Goal: Information Seeking & Learning: Find specific fact

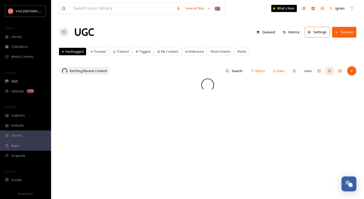
scroll to position [78, 0]
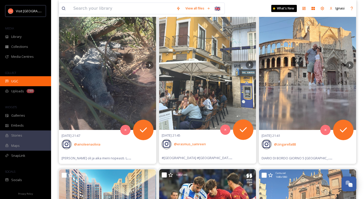
click at [19, 79] on div "UGC" at bounding box center [25, 81] width 51 height 10
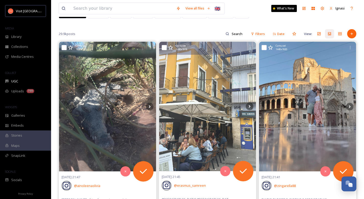
scroll to position [38, 0]
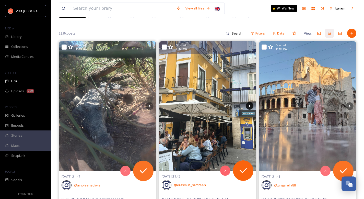
click at [250, 105] on icon at bounding box center [250, 106] width 8 height 8
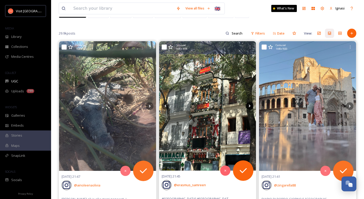
click at [250, 105] on icon at bounding box center [250, 106] width 8 height 8
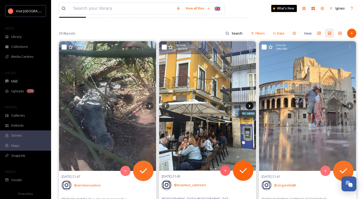
click at [250, 106] on icon at bounding box center [250, 105] width 2 height 3
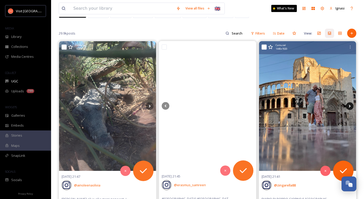
click at [351, 106] on icon at bounding box center [350, 106] width 8 height 8
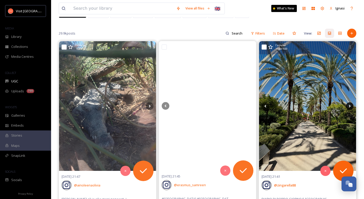
click at [351, 106] on icon at bounding box center [350, 106] width 8 height 8
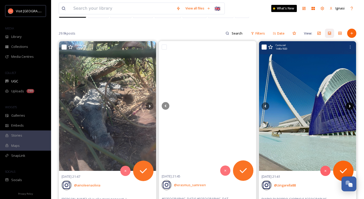
click at [351, 106] on icon at bounding box center [350, 106] width 8 height 8
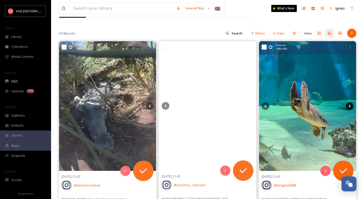
click at [350, 106] on icon at bounding box center [350, 105] width 2 height 3
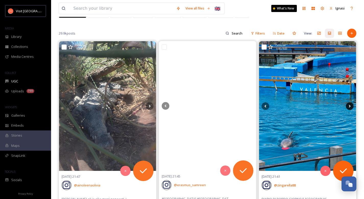
click at [349, 106] on icon at bounding box center [350, 106] width 8 height 8
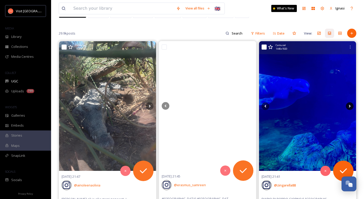
click at [349, 106] on icon at bounding box center [350, 106] width 8 height 8
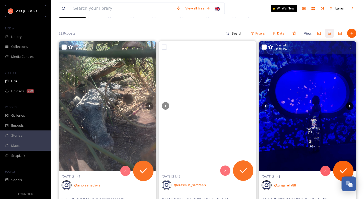
click at [349, 106] on icon at bounding box center [350, 106] width 8 height 8
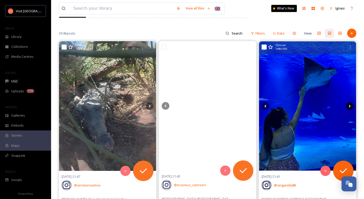
click at [349, 106] on icon at bounding box center [350, 106] width 8 height 8
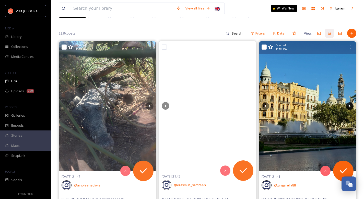
click at [349, 106] on icon at bounding box center [350, 106] width 8 height 8
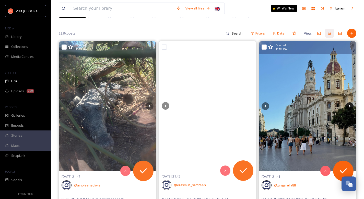
click at [349, 106] on icon at bounding box center [350, 106] width 8 height 8
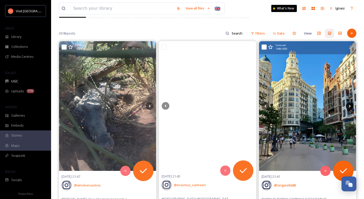
click at [349, 106] on icon at bounding box center [350, 106] width 8 height 8
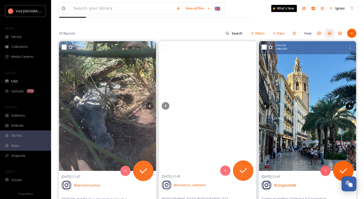
click at [350, 106] on icon at bounding box center [350, 106] width 8 height 8
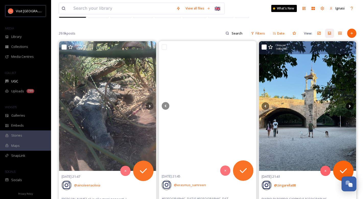
click at [350, 106] on icon at bounding box center [350, 106] width 8 height 8
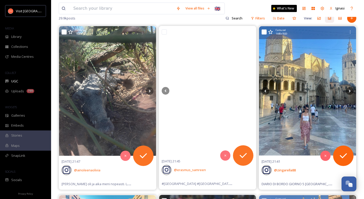
scroll to position [75, 0]
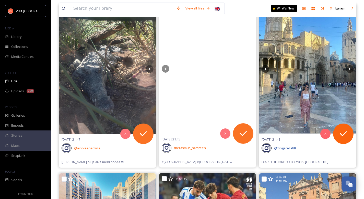
click at [287, 148] on span "@ zingarella88" at bounding box center [285, 148] width 22 height 5
click at [302, 108] on img at bounding box center [307, 68] width 97 height 129
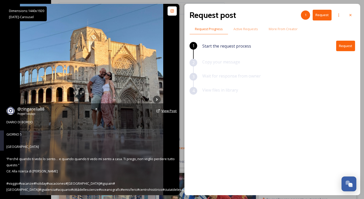
click at [167, 113] on span "View Post" at bounding box center [168, 110] width 15 height 5
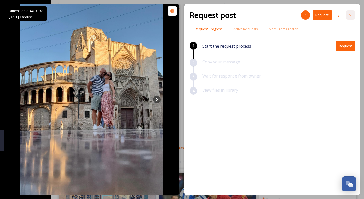
click at [349, 18] on div at bounding box center [350, 14] width 9 height 9
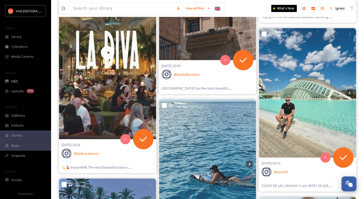
scroll to position [738, 0]
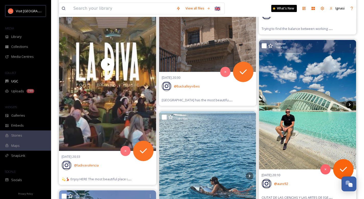
click at [351, 104] on icon at bounding box center [350, 105] width 8 height 8
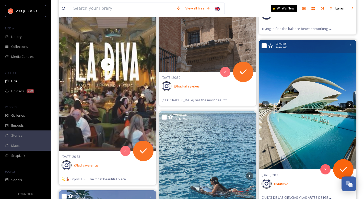
click at [350, 104] on icon at bounding box center [350, 104] width 2 height 3
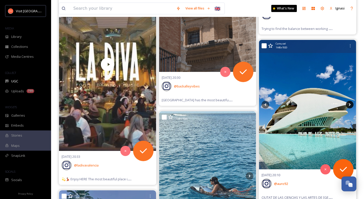
click at [350, 104] on icon at bounding box center [350, 104] width 2 height 3
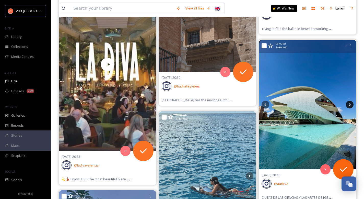
click at [350, 104] on icon at bounding box center [350, 104] width 2 height 3
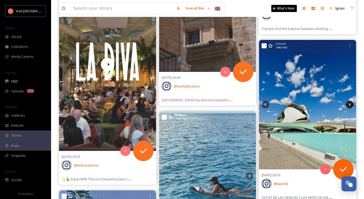
click at [350, 104] on icon at bounding box center [350, 104] width 2 height 3
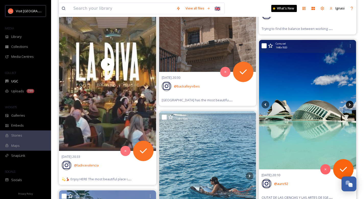
click at [350, 104] on icon at bounding box center [350, 104] width 2 height 3
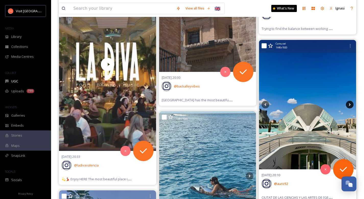
click at [350, 104] on icon at bounding box center [350, 104] width 2 height 3
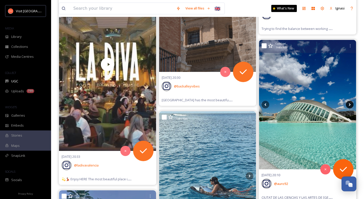
click at [350, 104] on icon at bounding box center [350, 104] width 2 height 3
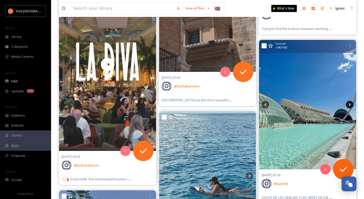
click at [350, 104] on icon at bounding box center [350, 104] width 2 height 3
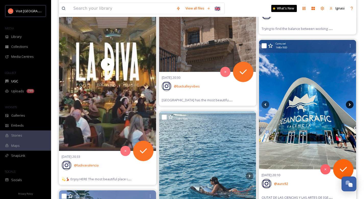
click at [350, 104] on icon at bounding box center [350, 104] width 2 height 3
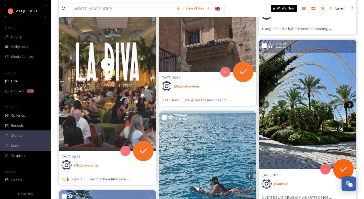
click at [350, 104] on icon at bounding box center [350, 104] width 2 height 3
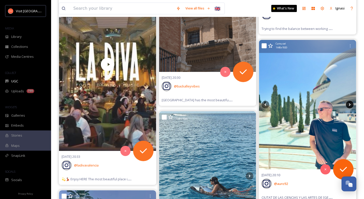
click at [350, 104] on icon at bounding box center [350, 104] width 2 height 3
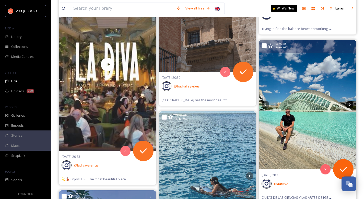
click at [348, 105] on icon at bounding box center [350, 105] width 8 height 8
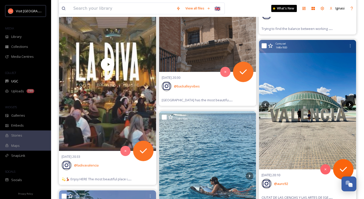
click at [348, 105] on icon at bounding box center [350, 105] width 8 height 8
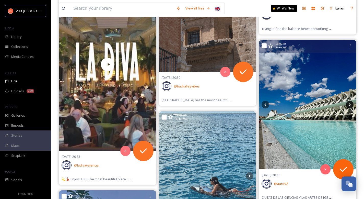
click at [348, 105] on icon at bounding box center [350, 105] width 8 height 8
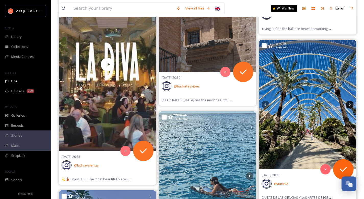
click at [348, 105] on icon at bounding box center [350, 105] width 8 height 8
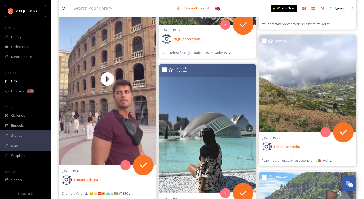
scroll to position [1049, 0]
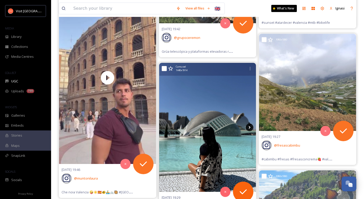
click at [248, 127] on icon at bounding box center [250, 127] width 8 height 8
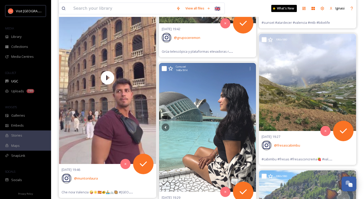
drag, startPoint x: 249, startPoint y: 128, endPoint x: 258, endPoint y: 64, distance: 64.7
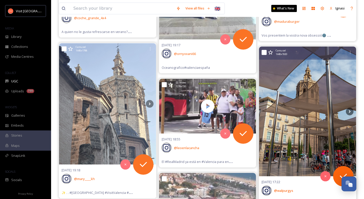
scroll to position [1585, 0]
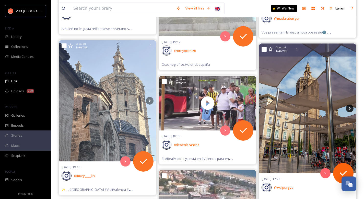
click at [348, 110] on icon at bounding box center [350, 108] width 8 height 8
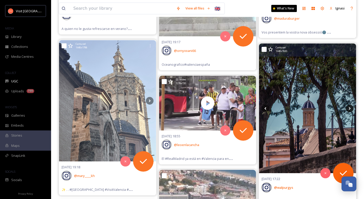
click at [348, 110] on icon at bounding box center [350, 108] width 8 height 8
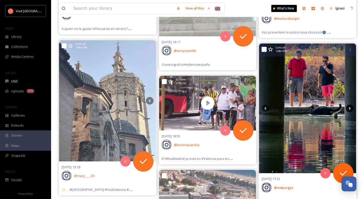
click at [348, 110] on icon at bounding box center [350, 108] width 8 height 8
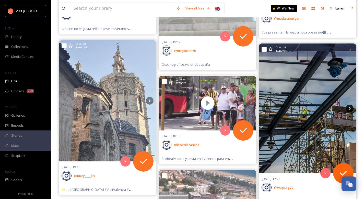
click at [348, 110] on icon at bounding box center [350, 108] width 8 height 8
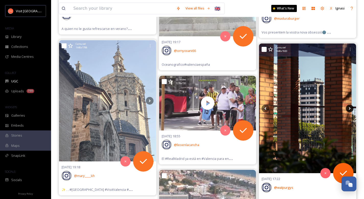
click at [348, 110] on icon at bounding box center [350, 108] width 8 height 8
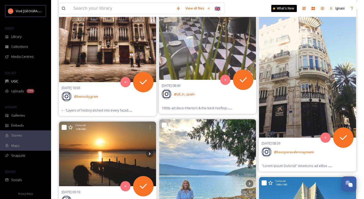
scroll to position [3304, 0]
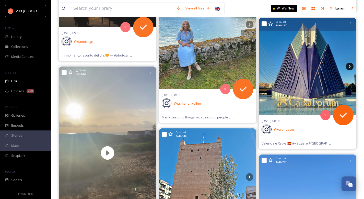
click at [350, 66] on icon at bounding box center [350, 66] width 2 height 3
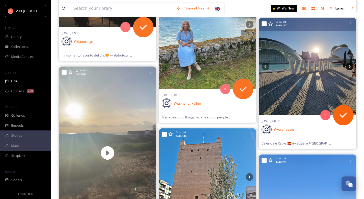
click at [349, 66] on icon at bounding box center [350, 66] width 2 height 3
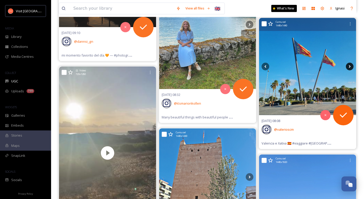
click at [349, 66] on icon at bounding box center [350, 66] width 2 height 3
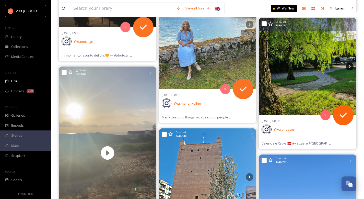
click at [349, 66] on icon at bounding box center [350, 66] width 2 height 3
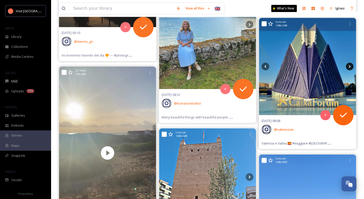
click at [349, 66] on icon at bounding box center [350, 66] width 2 height 3
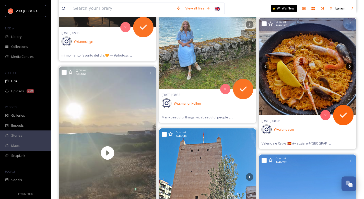
click at [349, 66] on icon at bounding box center [350, 66] width 2 height 3
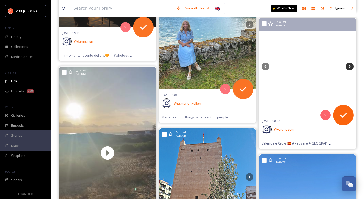
click at [349, 66] on icon at bounding box center [350, 66] width 2 height 3
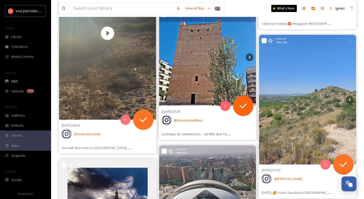
scroll to position [3415, 0]
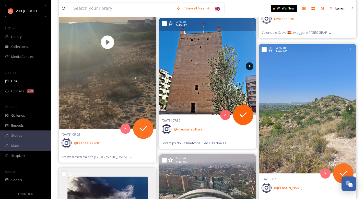
click at [250, 65] on icon at bounding box center [250, 66] width 2 height 3
click at [250, 67] on icon at bounding box center [250, 66] width 2 height 3
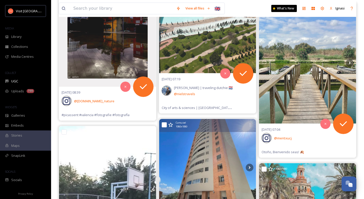
scroll to position [3599, 0]
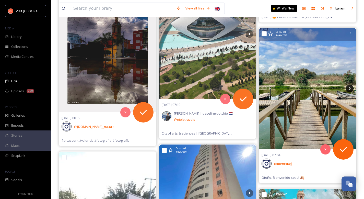
click at [350, 89] on icon at bounding box center [350, 89] width 8 height 8
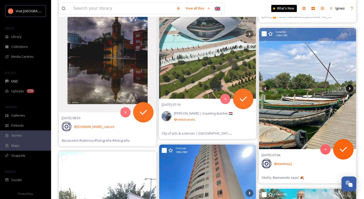
click at [350, 89] on icon at bounding box center [350, 89] width 8 height 8
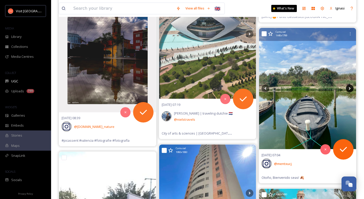
click at [350, 89] on icon at bounding box center [350, 89] width 8 height 8
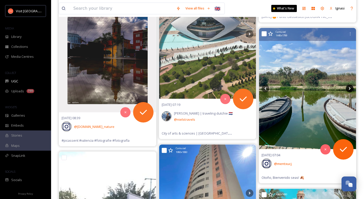
click at [350, 89] on icon at bounding box center [350, 89] width 8 height 8
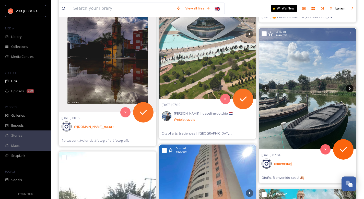
click at [350, 89] on icon at bounding box center [350, 89] width 8 height 8
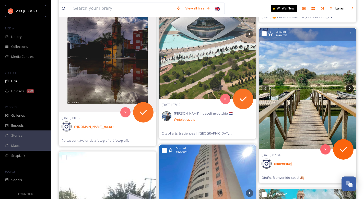
click at [350, 89] on icon at bounding box center [350, 89] width 8 height 8
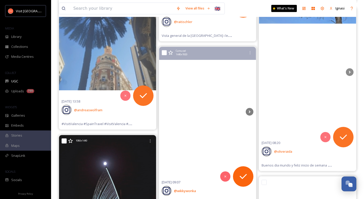
scroll to position [8462, 0]
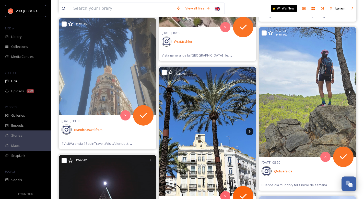
click at [251, 130] on icon at bounding box center [250, 131] width 8 height 8
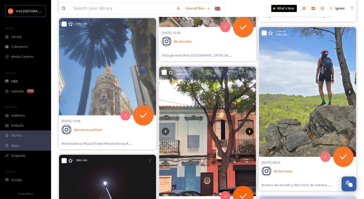
click at [250, 129] on icon at bounding box center [250, 131] width 8 height 8
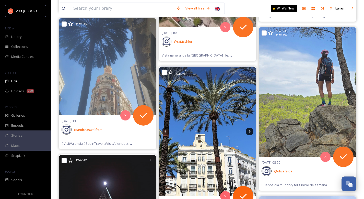
click at [250, 131] on icon at bounding box center [250, 131] width 8 height 8
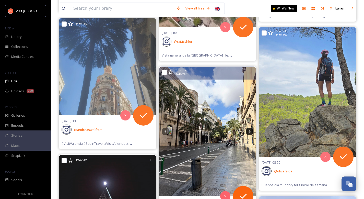
click at [250, 131] on icon at bounding box center [250, 131] width 8 height 8
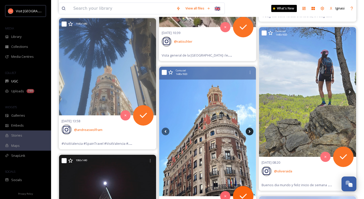
click at [250, 131] on icon at bounding box center [250, 131] width 8 height 8
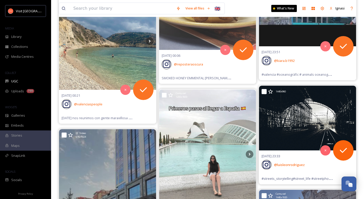
scroll to position [10590, 0]
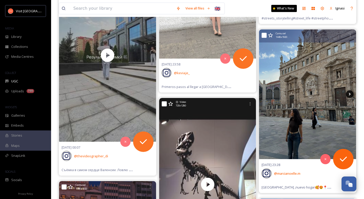
click at [348, 95] on icon at bounding box center [350, 94] width 8 height 8
click at [350, 95] on icon at bounding box center [350, 94] width 8 height 8
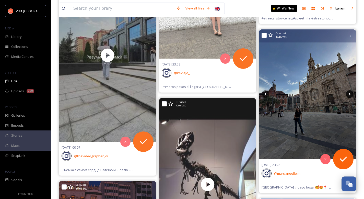
click at [350, 95] on icon at bounding box center [350, 94] width 8 height 8
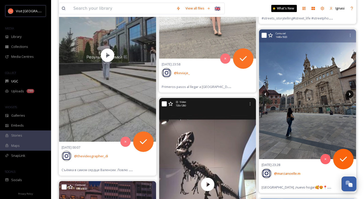
click at [350, 95] on icon at bounding box center [350, 94] width 8 height 8
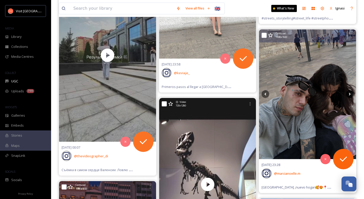
click at [350, 95] on icon at bounding box center [350, 94] width 8 height 8
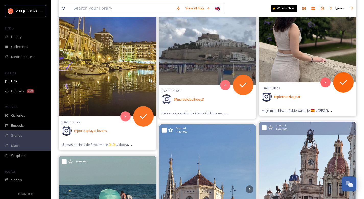
scroll to position [11994, 0]
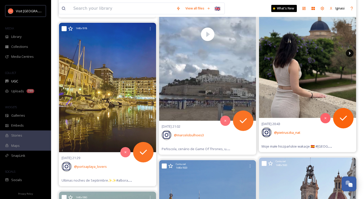
click at [351, 53] on icon at bounding box center [350, 53] width 8 height 8
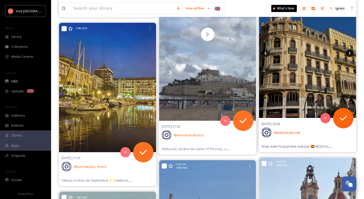
click at [351, 53] on icon at bounding box center [350, 53] width 8 height 8
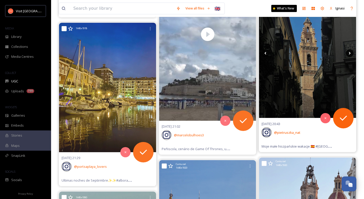
click at [351, 53] on icon at bounding box center [350, 53] width 8 height 8
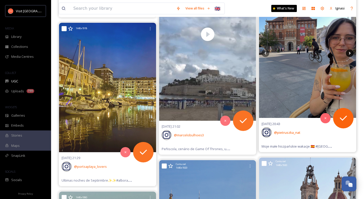
click at [351, 53] on icon at bounding box center [350, 53] width 8 height 8
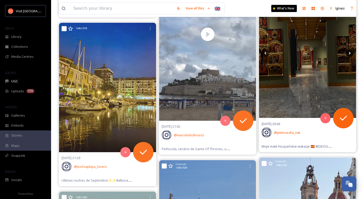
click at [351, 54] on icon at bounding box center [350, 53] width 8 height 8
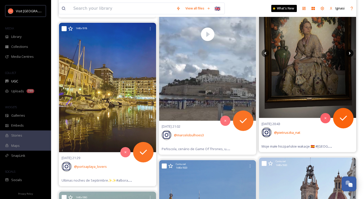
click at [351, 54] on icon at bounding box center [350, 53] width 8 height 8
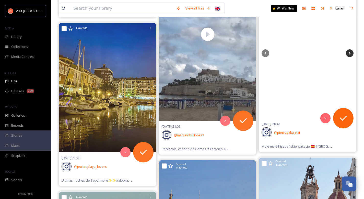
click at [351, 54] on icon at bounding box center [350, 53] width 8 height 8
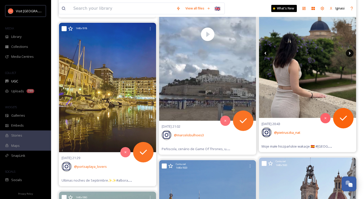
click at [351, 54] on icon at bounding box center [350, 53] width 8 height 8
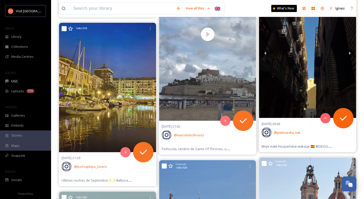
click at [351, 54] on icon at bounding box center [350, 53] width 8 height 8
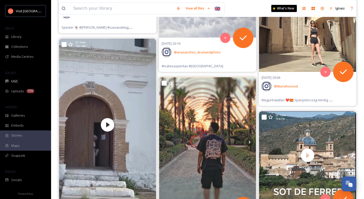
scroll to position [12760, 0]
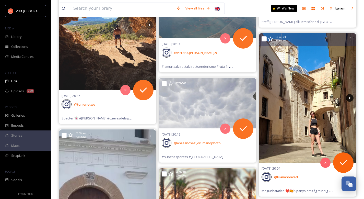
click at [352, 100] on icon at bounding box center [350, 98] width 8 height 8
click at [350, 98] on icon at bounding box center [350, 97] width 2 height 3
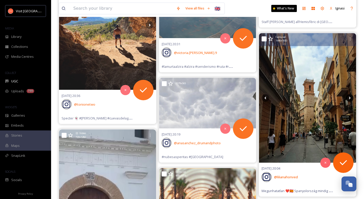
click at [350, 98] on icon at bounding box center [350, 97] width 2 height 3
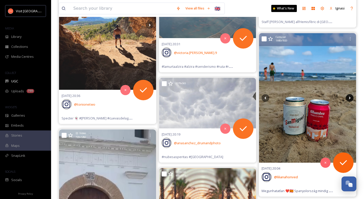
click at [350, 98] on icon at bounding box center [350, 97] width 2 height 3
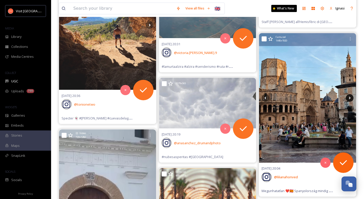
click at [350, 98] on icon at bounding box center [350, 97] width 2 height 3
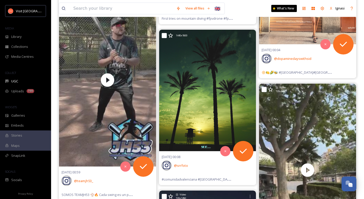
scroll to position [0, 0]
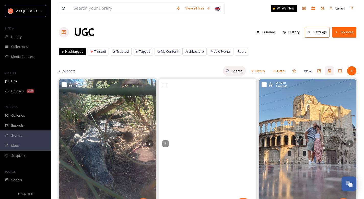
click at [241, 69] on input at bounding box center [237, 71] width 17 height 10
type input "calle [GEOGRAPHIC_DATA]"
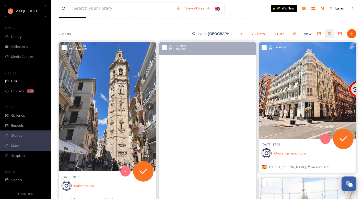
scroll to position [45, 0]
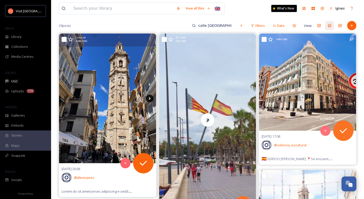
click at [151, 100] on icon at bounding box center [150, 98] width 8 height 8
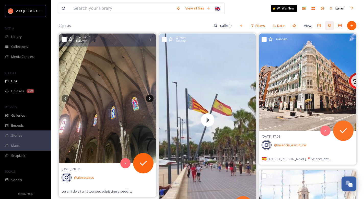
click at [148, 97] on icon at bounding box center [150, 98] width 8 height 8
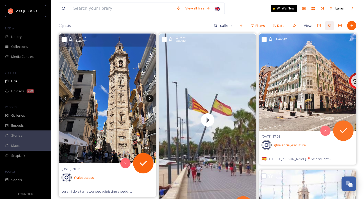
click at [148, 101] on icon at bounding box center [150, 98] width 8 height 8
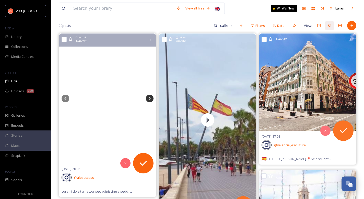
click at [148, 101] on icon at bounding box center [150, 98] width 8 height 8
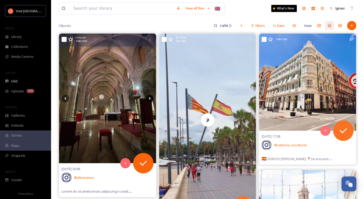
click at [148, 101] on icon at bounding box center [150, 98] width 8 height 8
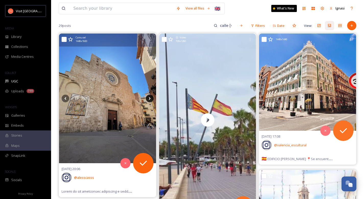
click at [149, 100] on icon at bounding box center [150, 98] width 8 height 8
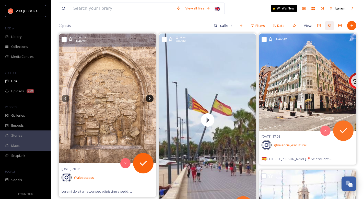
click at [150, 99] on icon at bounding box center [150, 98] width 8 height 8
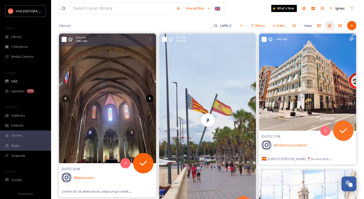
click at [150, 99] on icon at bounding box center [150, 98] width 8 height 8
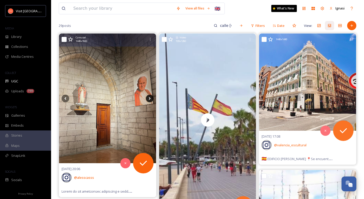
click at [150, 99] on icon at bounding box center [150, 98] width 8 height 8
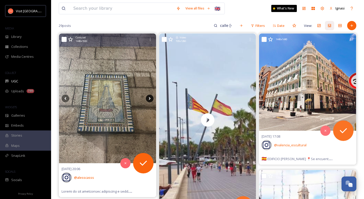
click at [150, 99] on icon at bounding box center [150, 98] width 8 height 8
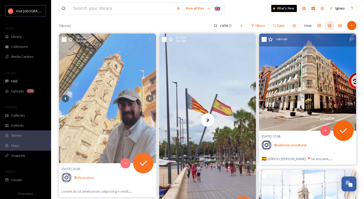
click at [301, 66] on img at bounding box center [307, 81] width 97 height 97
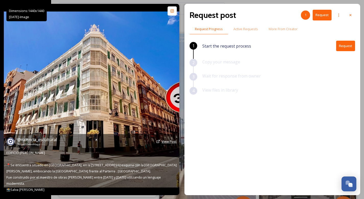
click at [169, 142] on span "View Post" at bounding box center [168, 141] width 15 height 5
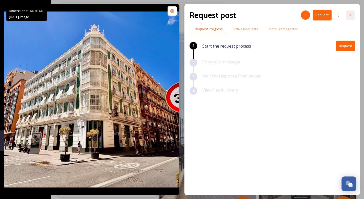
click at [349, 15] on icon at bounding box center [350, 15] width 4 height 4
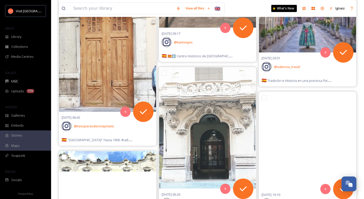
scroll to position [925, 0]
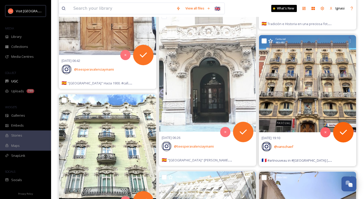
click at [300, 91] on img at bounding box center [307, 83] width 97 height 97
